Goal: Task Accomplishment & Management: Complete application form

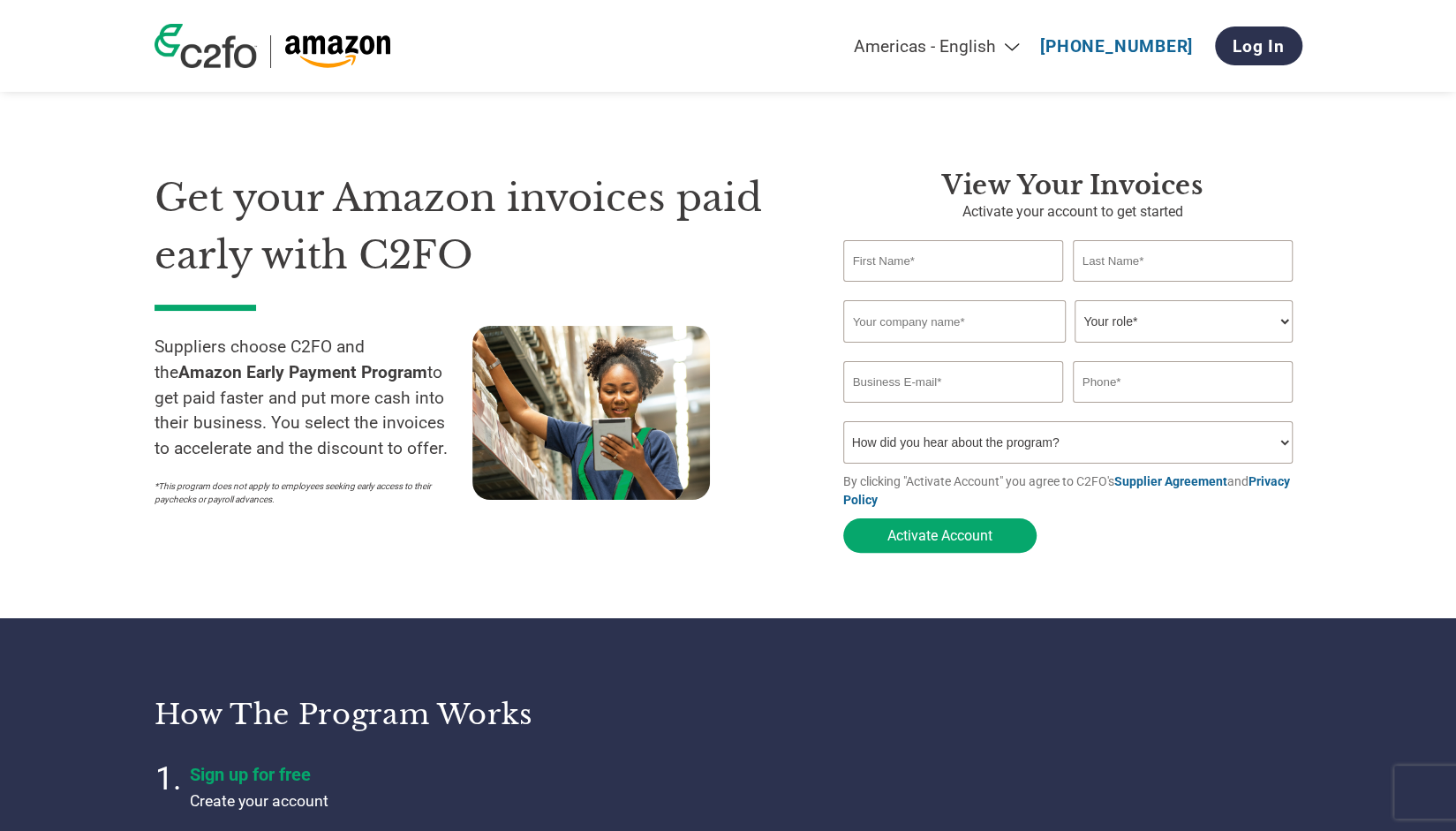
click at [338, 593] on section "Get your Amazon invoices paid early with C2FO Suppliers choose C2FO and the Ama…" at bounding box center [728, 344] width 1456 height 548
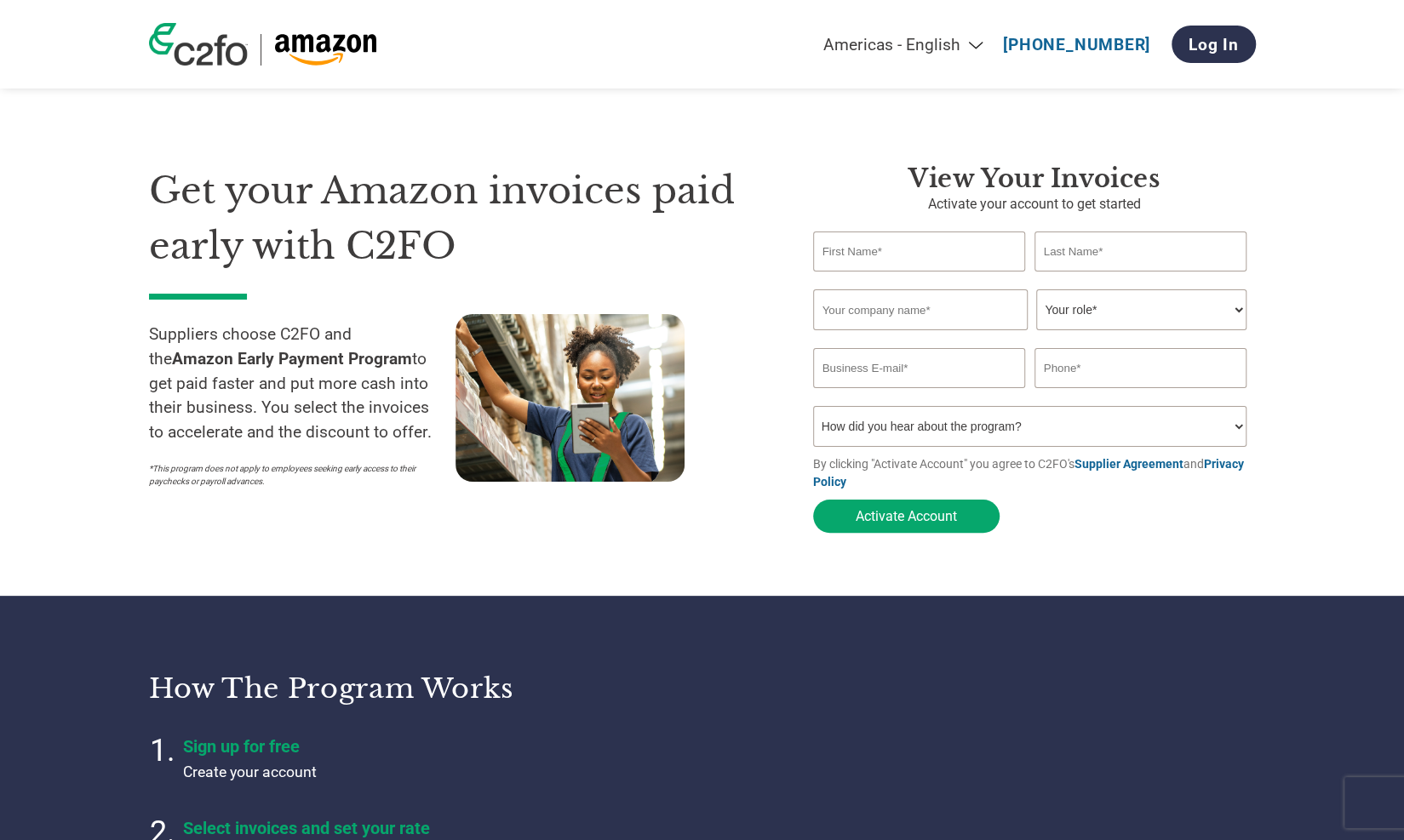
click at [965, 300] on input "text" at bounding box center [920, 310] width 214 height 41
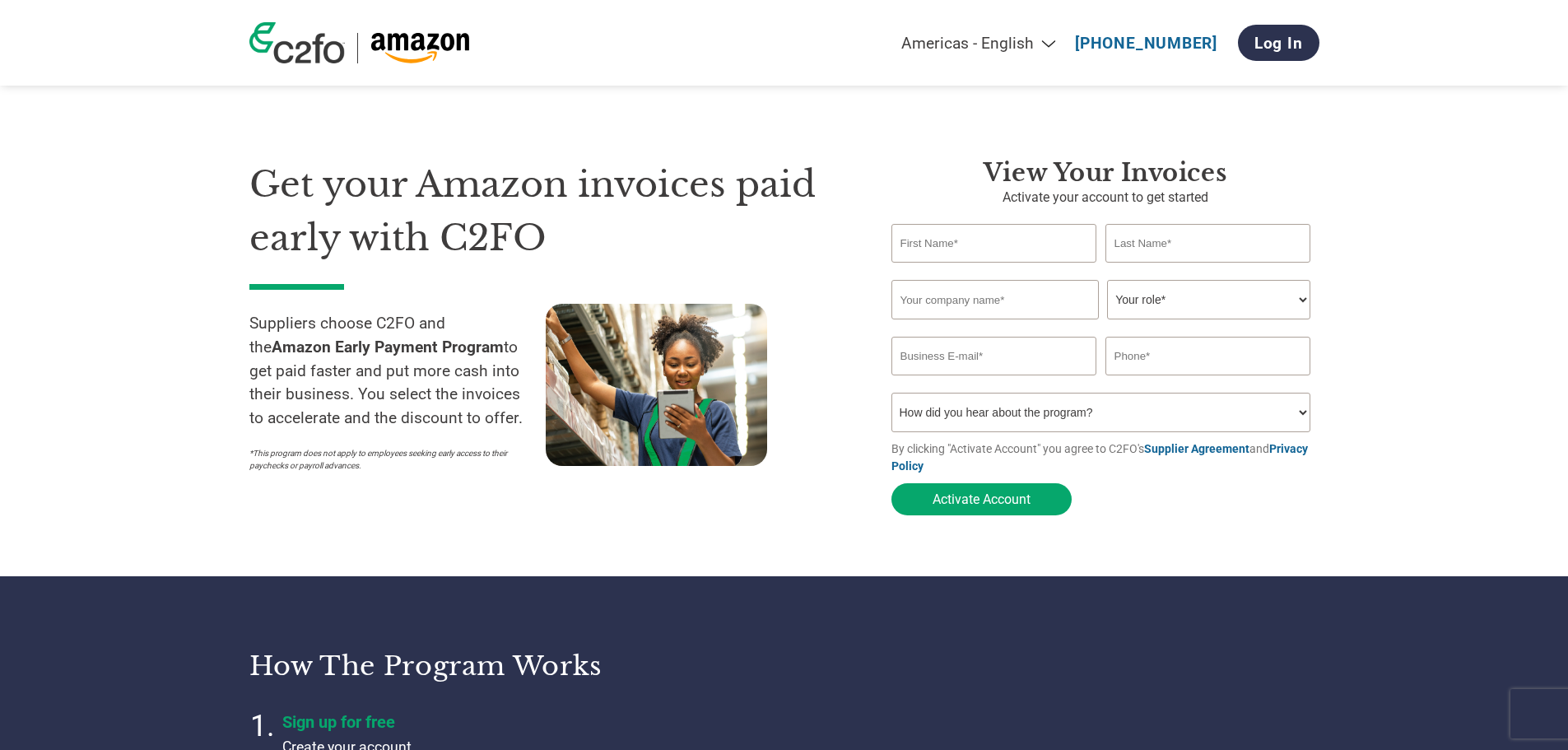
click at [1029, 243] on input "text" at bounding box center [994, 243] width 205 height 39
type input "Kyle"
type input "Ostrowski"
type input "Accelerator Active Energy"
click at [1144, 310] on select "Your role* CFO Controller Credit Manager Finance Director Treasurer CEO Preside…" at bounding box center [1208, 300] width 203 height 40
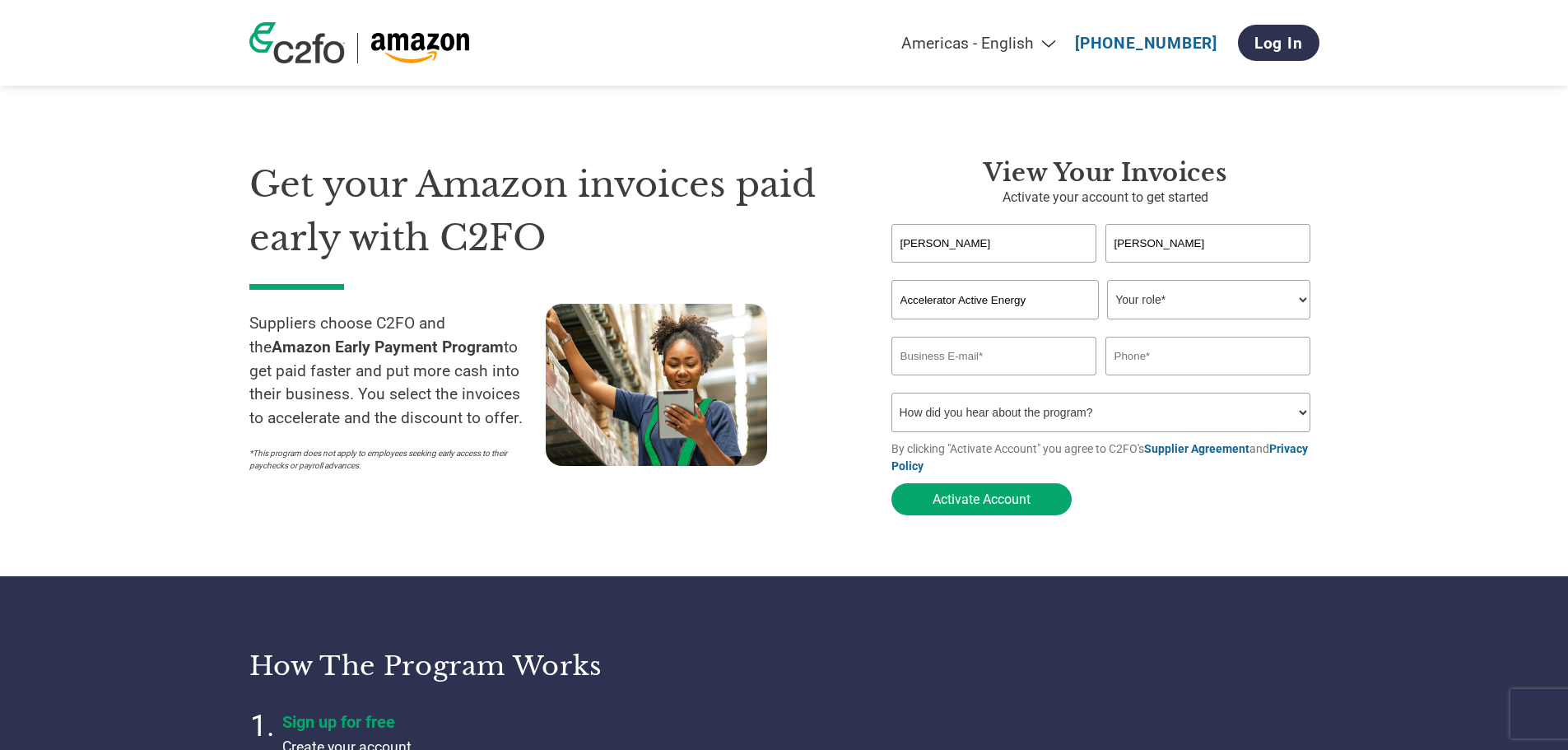
select select "CFO"
click at [1107, 281] on select "Your role* CFO Controller Credit Manager Finance Director Treasurer CEO Preside…" at bounding box center [1208, 300] width 203 height 40
click at [1039, 365] on input "email" at bounding box center [994, 356] width 205 height 39
type input "kostrowski@drinkaccelerator.com"
click at [1173, 368] on input "text" at bounding box center [1208, 356] width 205 height 39
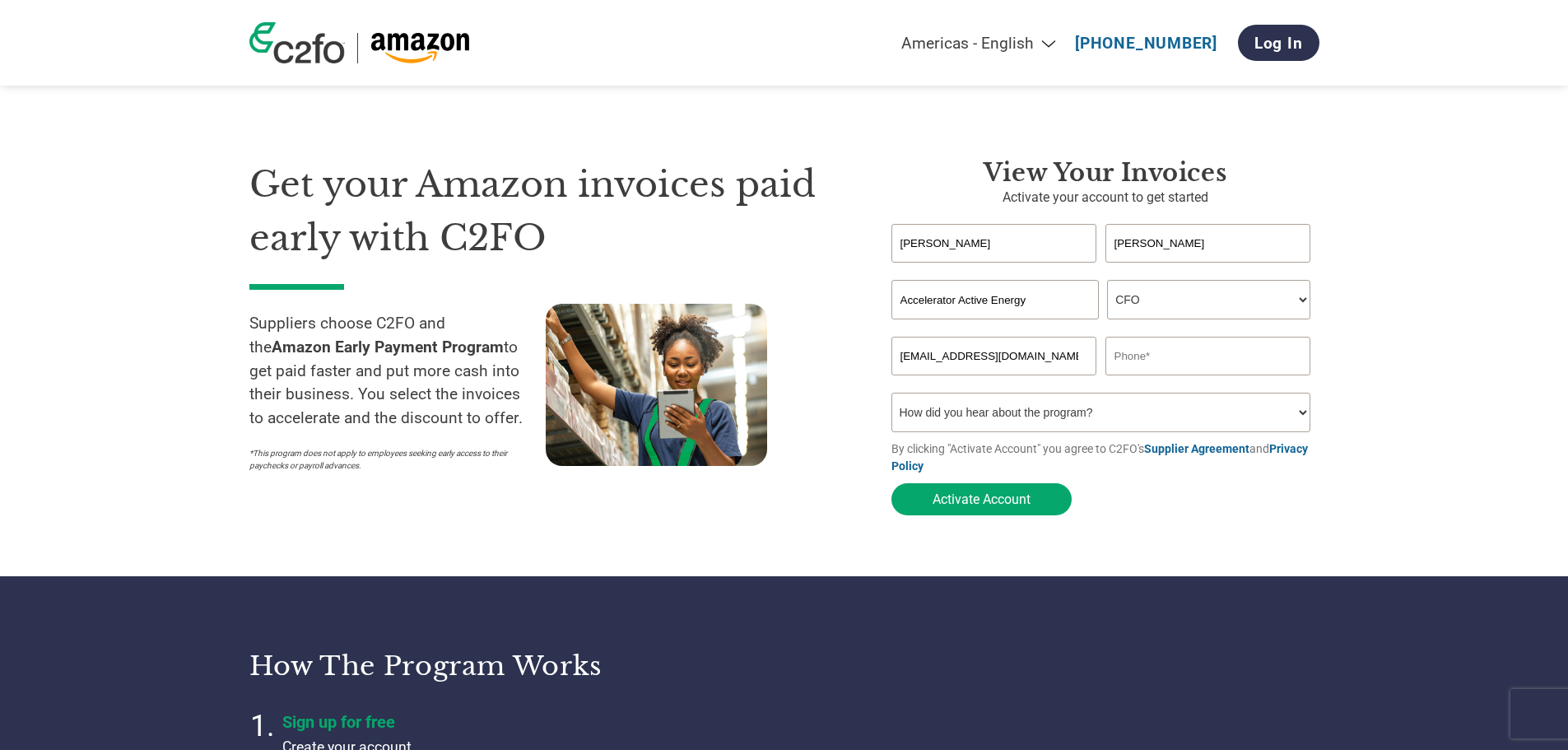
type input "9494901611"
click at [1158, 418] on select "How did you hear about the program? Received a letter Email Social Media Online…" at bounding box center [1101, 413] width 420 height 40
select select "Family/Friend/Acquaintance"
click at [892, 398] on select "How did you hear about the program? Received a letter Email Social Media Online…" at bounding box center [1101, 413] width 420 height 40
click at [1052, 511] on button "Activate Account" at bounding box center [982, 499] width 181 height 32
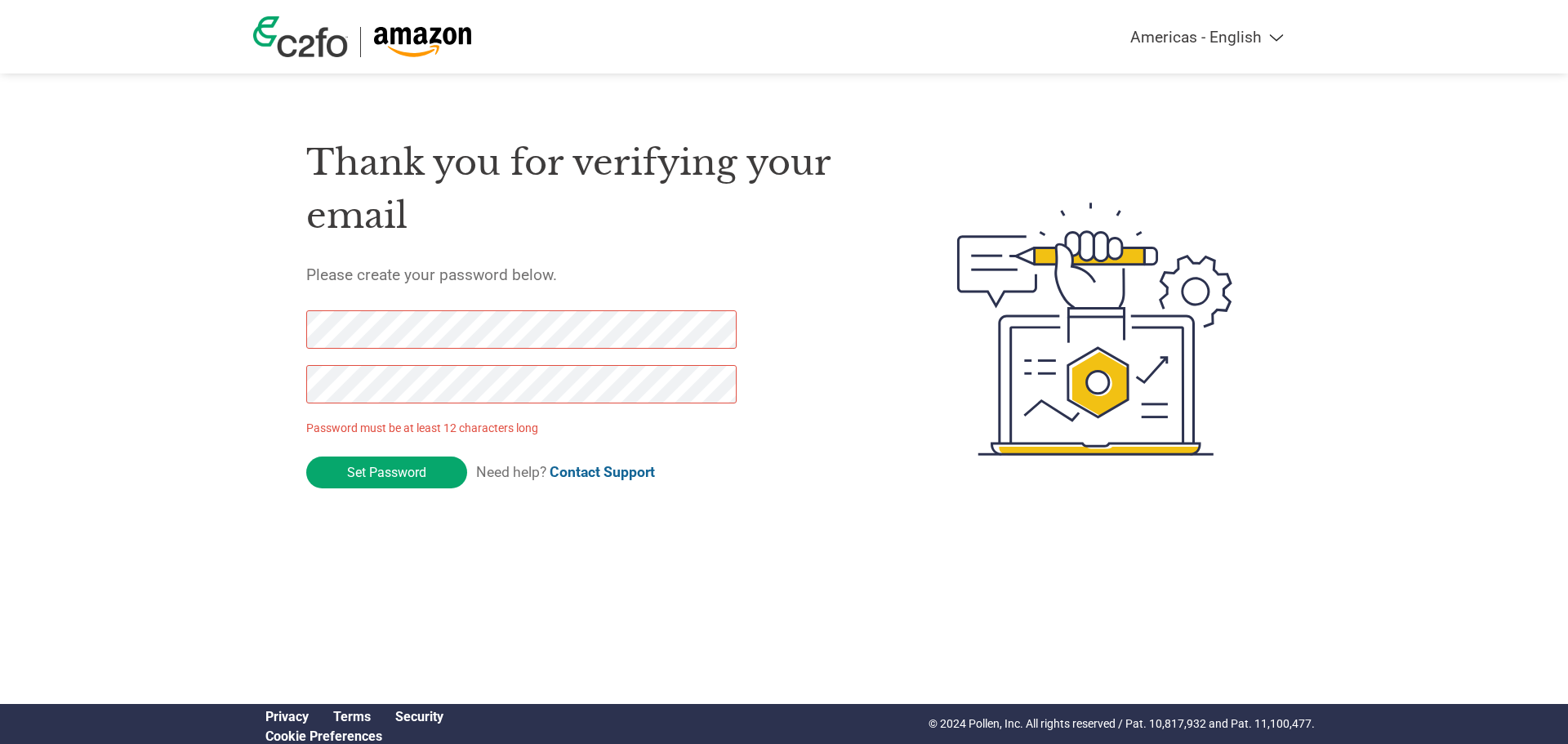
drag, startPoint x: 417, startPoint y: 475, endPoint x: 290, endPoint y: 382, distance: 157.4
click at [290, 382] on div "Thank you for verifying your email Please create your password below. Password …" at bounding box center [783, 329] width 1061 height 433
click at [277, 313] on div "Thank you for verifying your email Please create your password below. Password …" at bounding box center [783, 329] width 1061 height 433
click at [628, 248] on div "Thank you for verifying your email Please create your password below. Password …" at bounding box center [593, 329] width 574 height 433
click at [394, 472] on input "Set Password" at bounding box center [386, 472] width 161 height 32
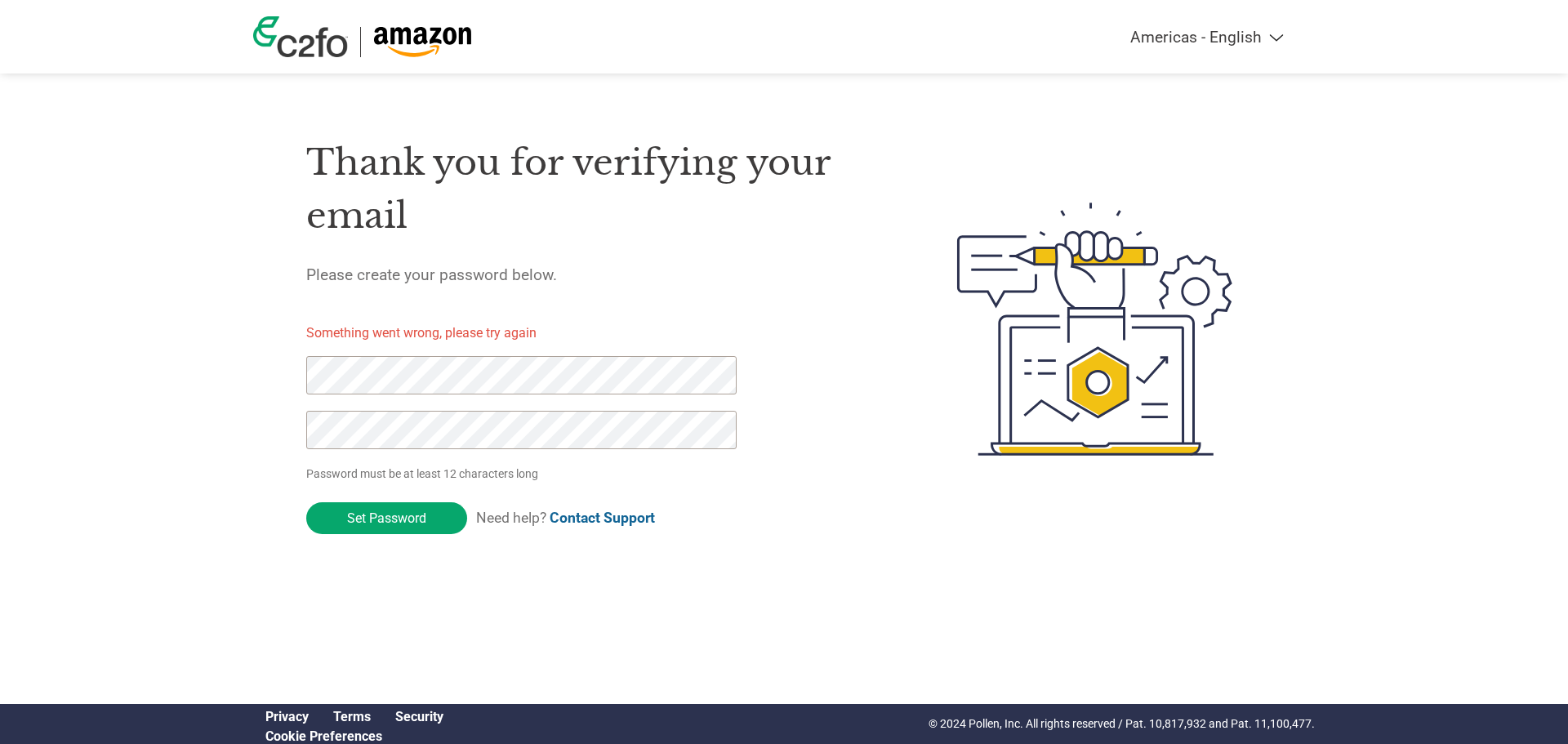
click at [1267, 35] on select "Americas - English Américas - Español Américas - Português Amériques - Français…" at bounding box center [1105, 37] width 379 height 19
click at [1354, 36] on header "Americas - English Américas - Español Américas - Português Amériques - Français…" at bounding box center [784, 37] width 1568 height 74
